Goal: Information Seeking & Learning: Learn about a topic

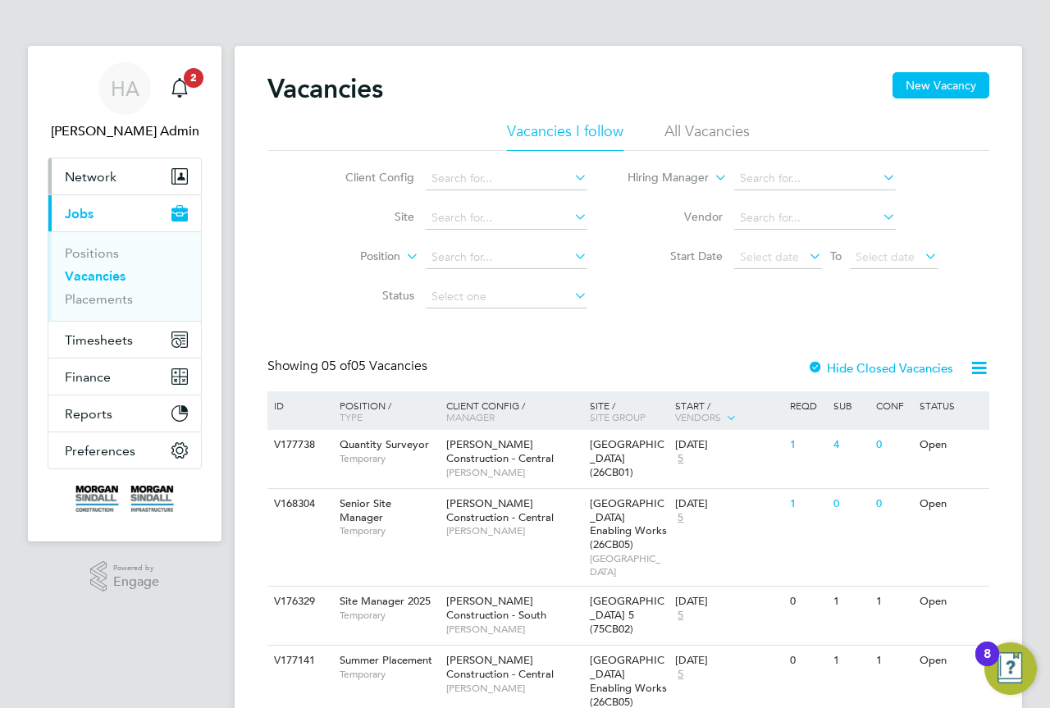
click at [115, 172] on span "Network" at bounding box center [91, 177] width 52 height 16
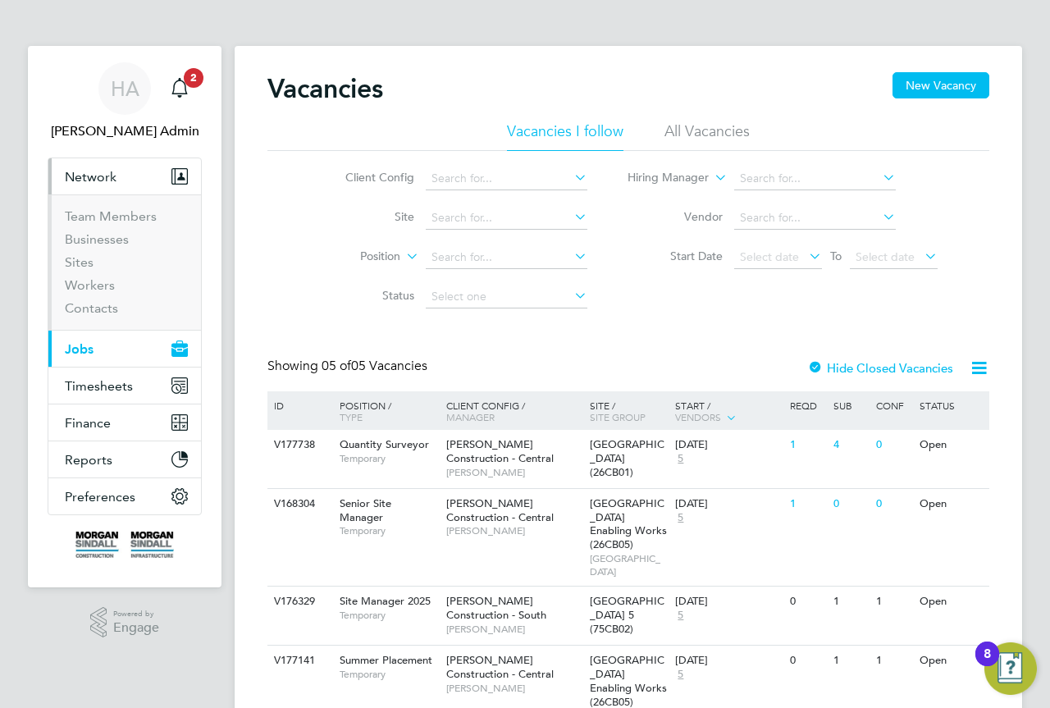
click at [87, 254] on li "Businesses" at bounding box center [126, 242] width 123 height 23
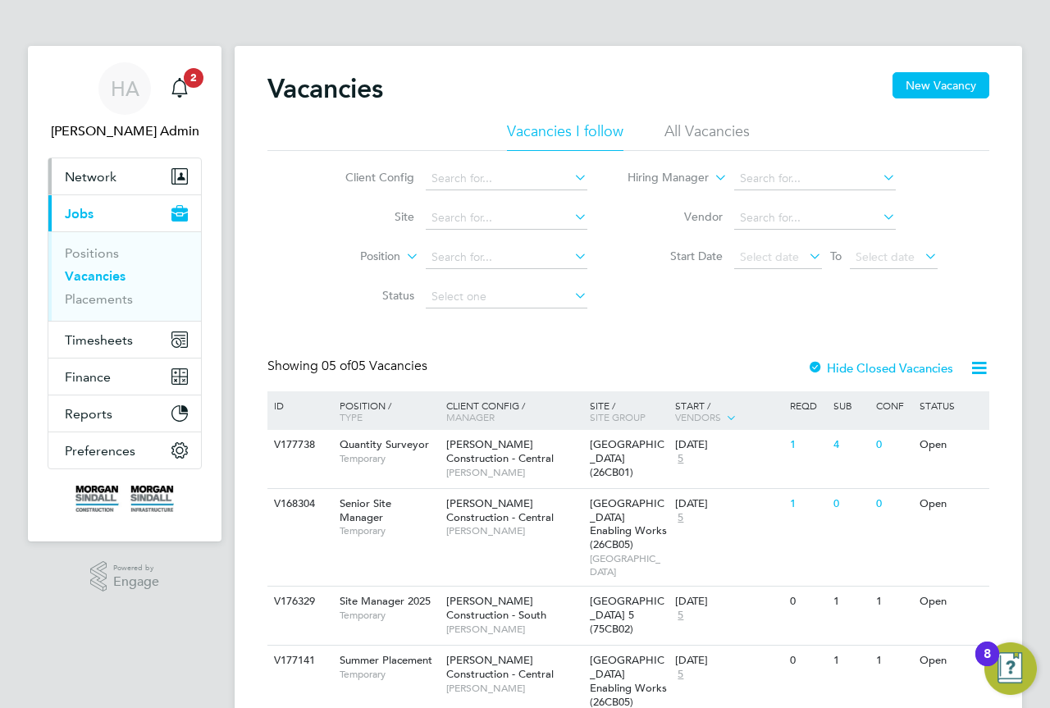
click at [98, 175] on span "Network" at bounding box center [91, 177] width 52 height 16
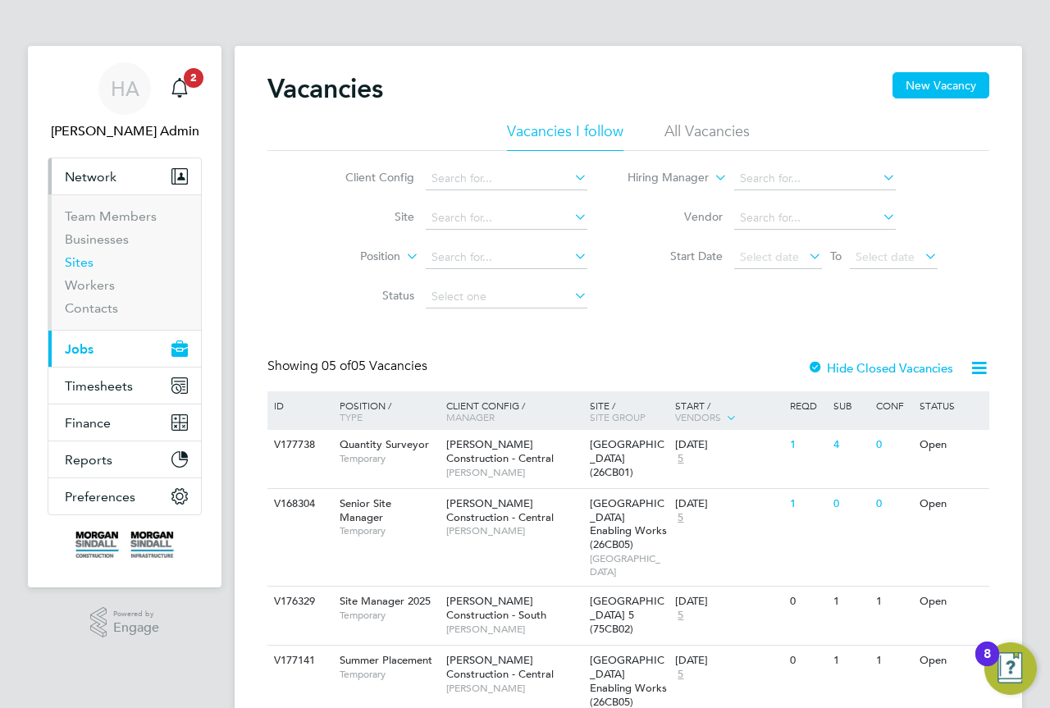
click at [89, 262] on link "Sites" at bounding box center [79, 262] width 29 height 16
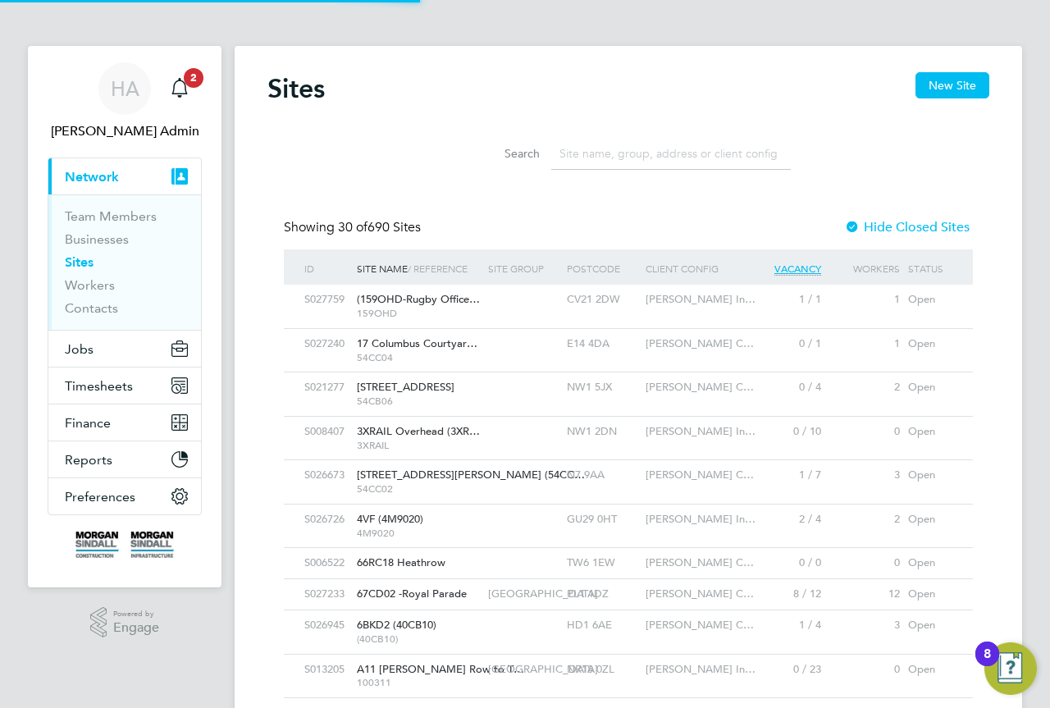
click at [633, 150] on input at bounding box center [671, 154] width 240 height 32
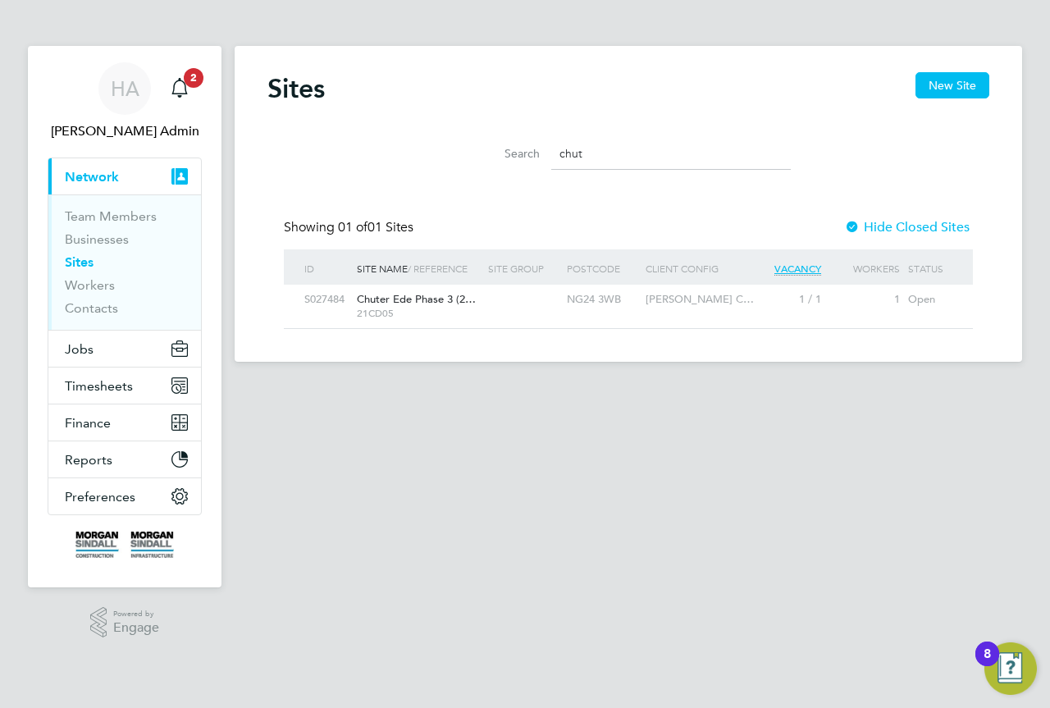
type input "chut"
click at [464, 310] on span "21CD05" at bounding box center [418, 313] width 123 height 13
click at [466, 510] on main "Sites New Site Search chut Showing 01 of 01 Sites Hide Closed Sites ID Site Nam…" at bounding box center [629, 329] width 788 height 658
click at [102, 350] on button "Jobs" at bounding box center [124, 349] width 153 height 36
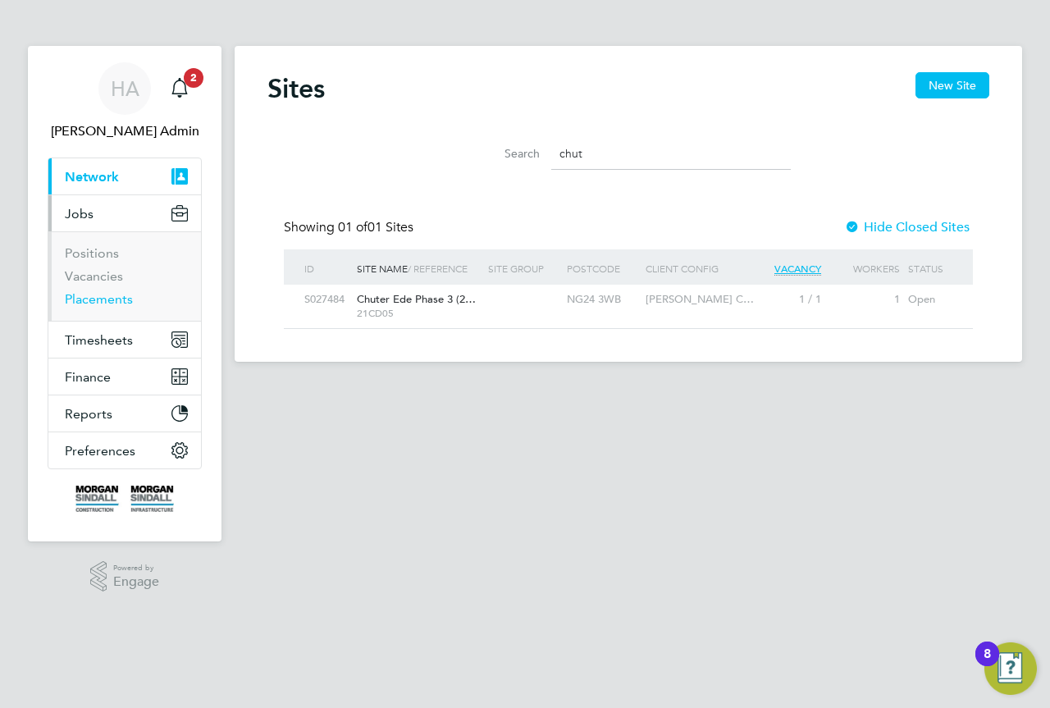
click at [92, 304] on link "Placements" at bounding box center [99, 299] width 68 height 16
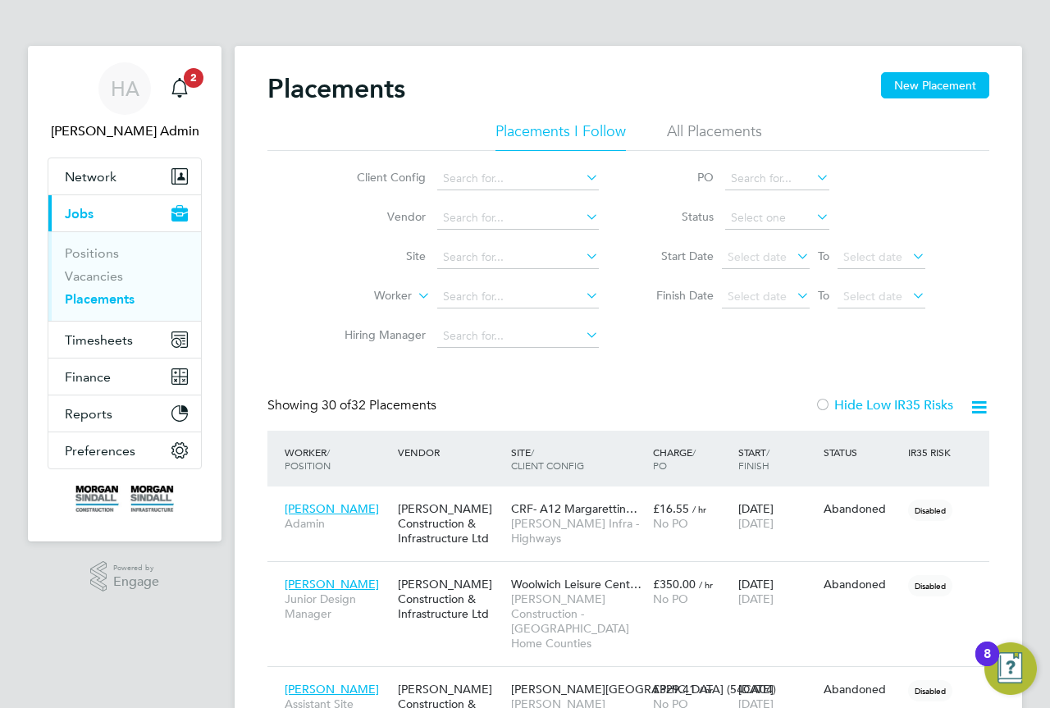
click at [705, 128] on li "All Placements" at bounding box center [714, 136] width 95 height 30
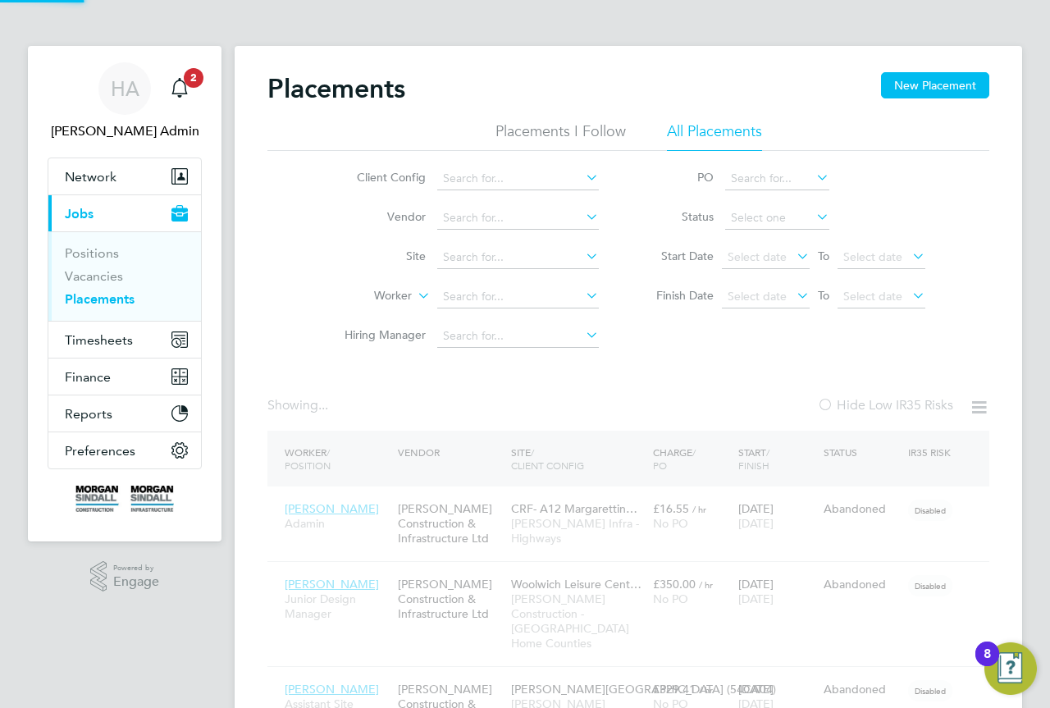
scroll to position [62, 114]
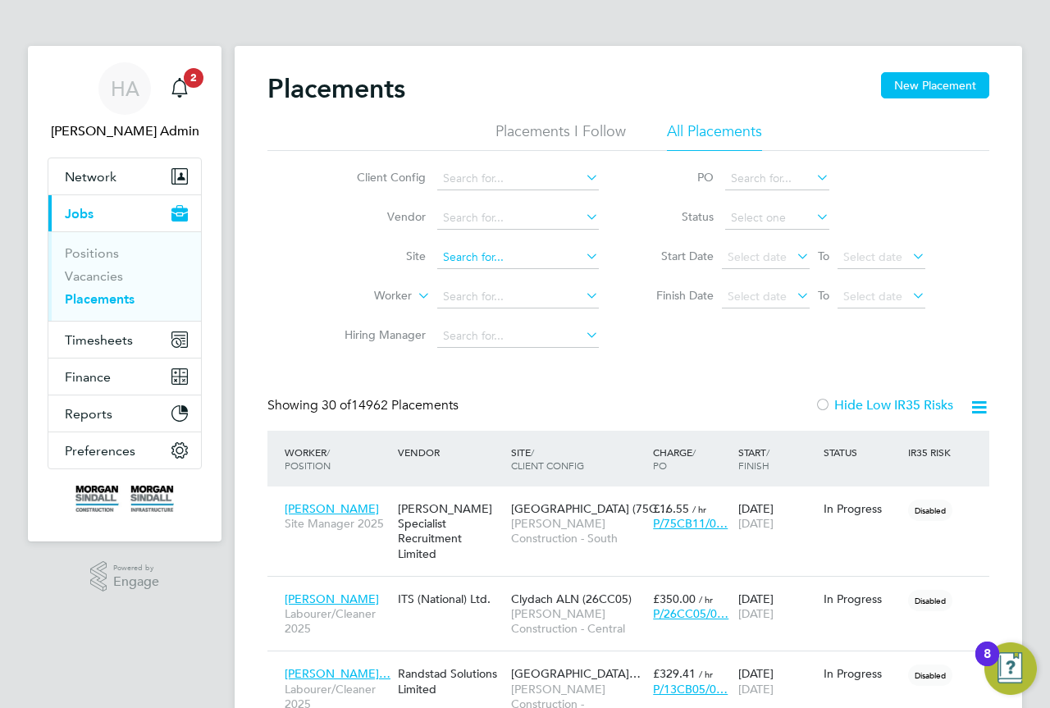
click at [476, 257] on input at bounding box center [518, 257] width 162 height 23
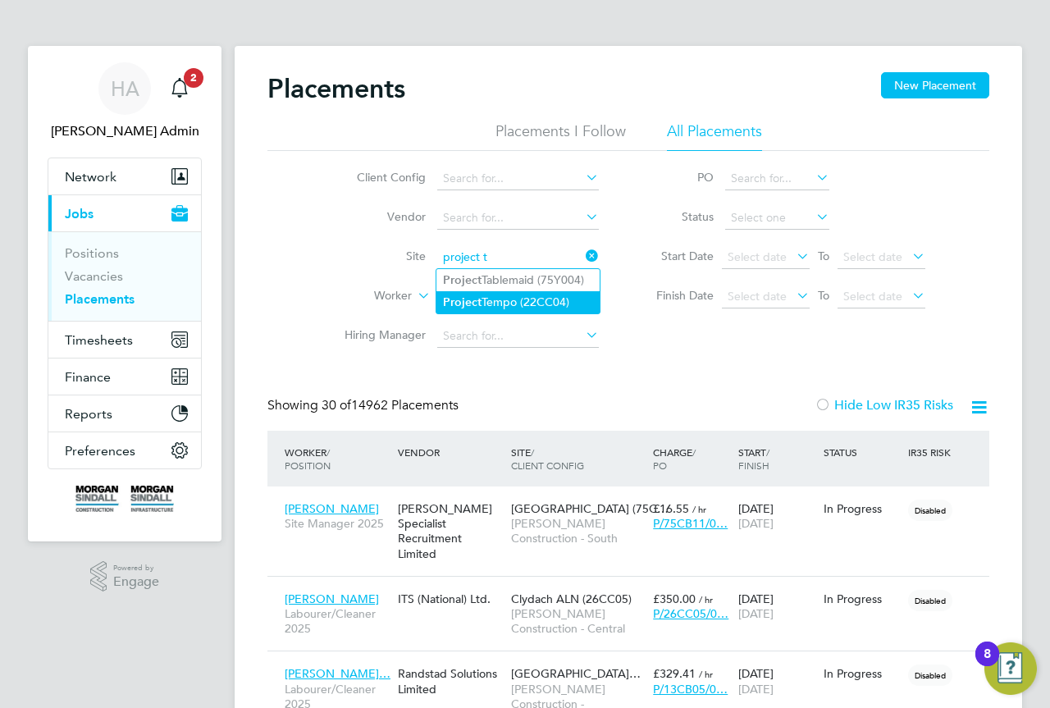
click at [534, 293] on li "Projec t Tempo (22CC04)" at bounding box center [518, 302] width 163 height 22
type input "Project Tempo (22CC04)"
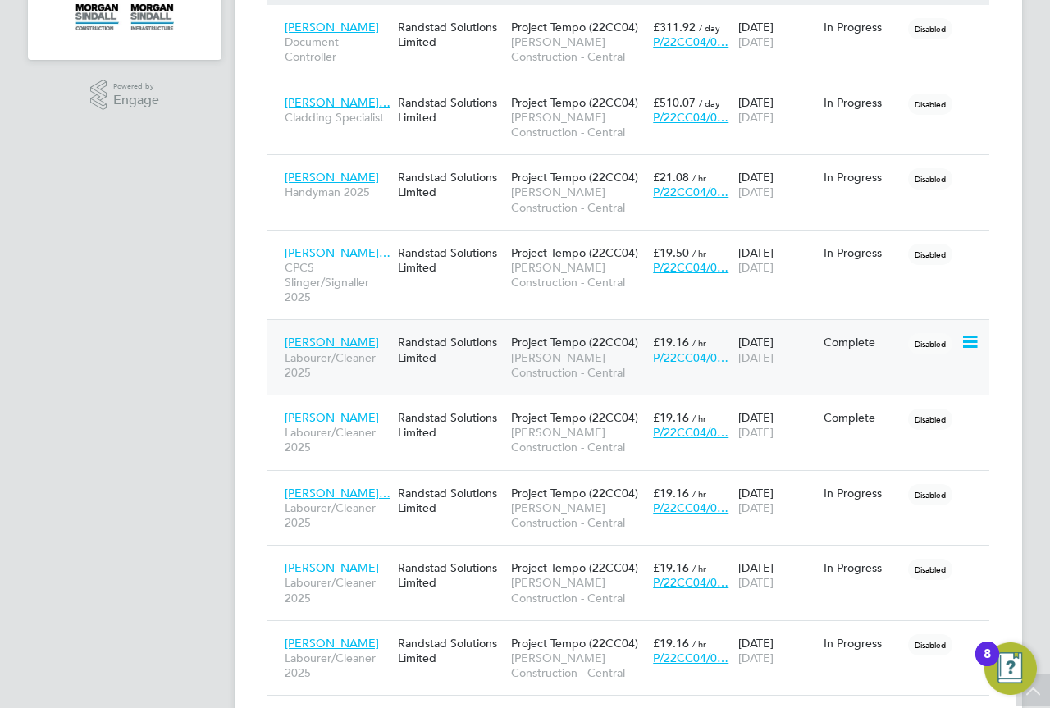
scroll to position [373, 0]
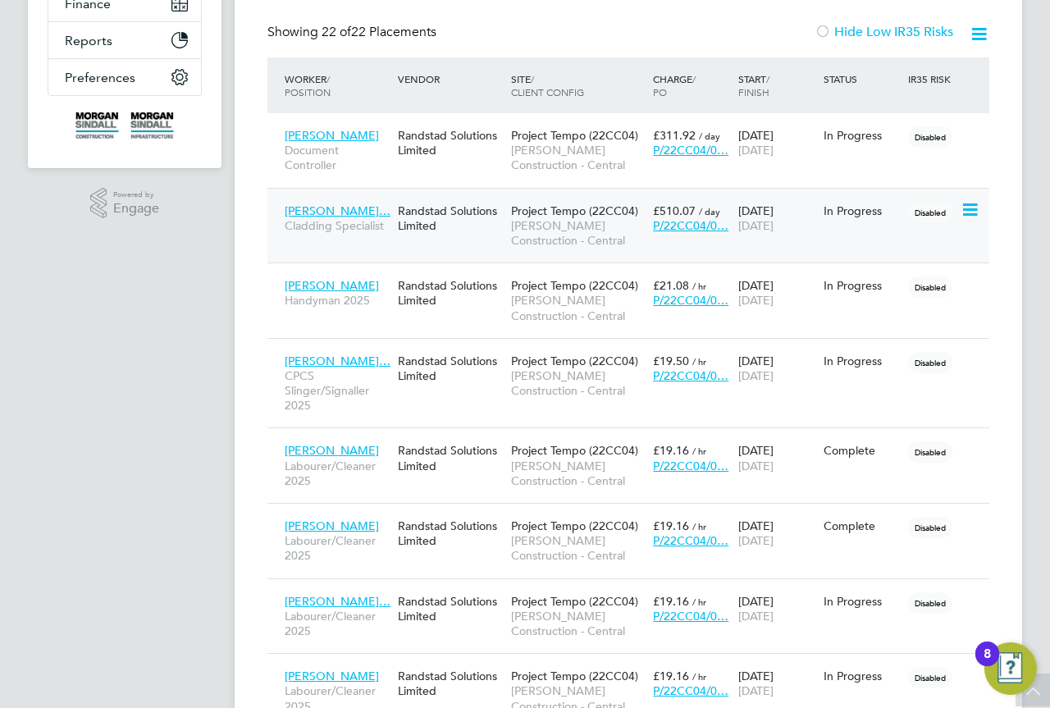
click at [398, 242] on div "[PERSON_NAME]… Cladding Specialist Randstad Solutions Limited Project Tempo (22…" at bounding box center [629, 225] width 722 height 75
click at [323, 252] on div "[PERSON_NAME]… Cladding Specialist Randstad Solutions Limited Project Tempo (22…" at bounding box center [629, 225] width 722 height 75
click at [428, 208] on div "Randstad Solutions Limited" at bounding box center [450, 218] width 113 height 46
